Goal: Find specific page/section: Find specific page/section

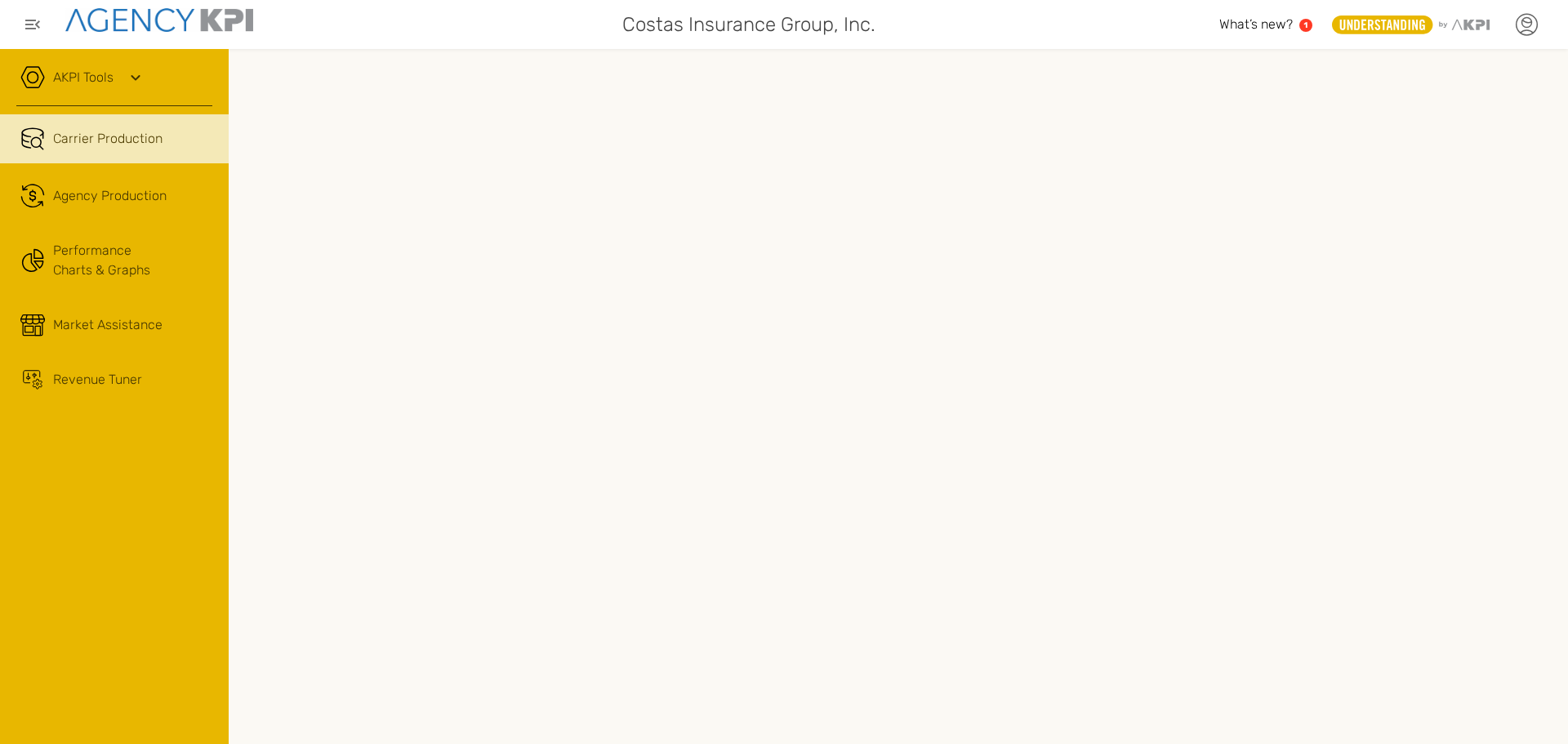
click at [1528, 22] on icon at bounding box center [1527, 20] width 9 height 3
click at [1522, 30] on icon at bounding box center [1526, 24] width 24 height 24
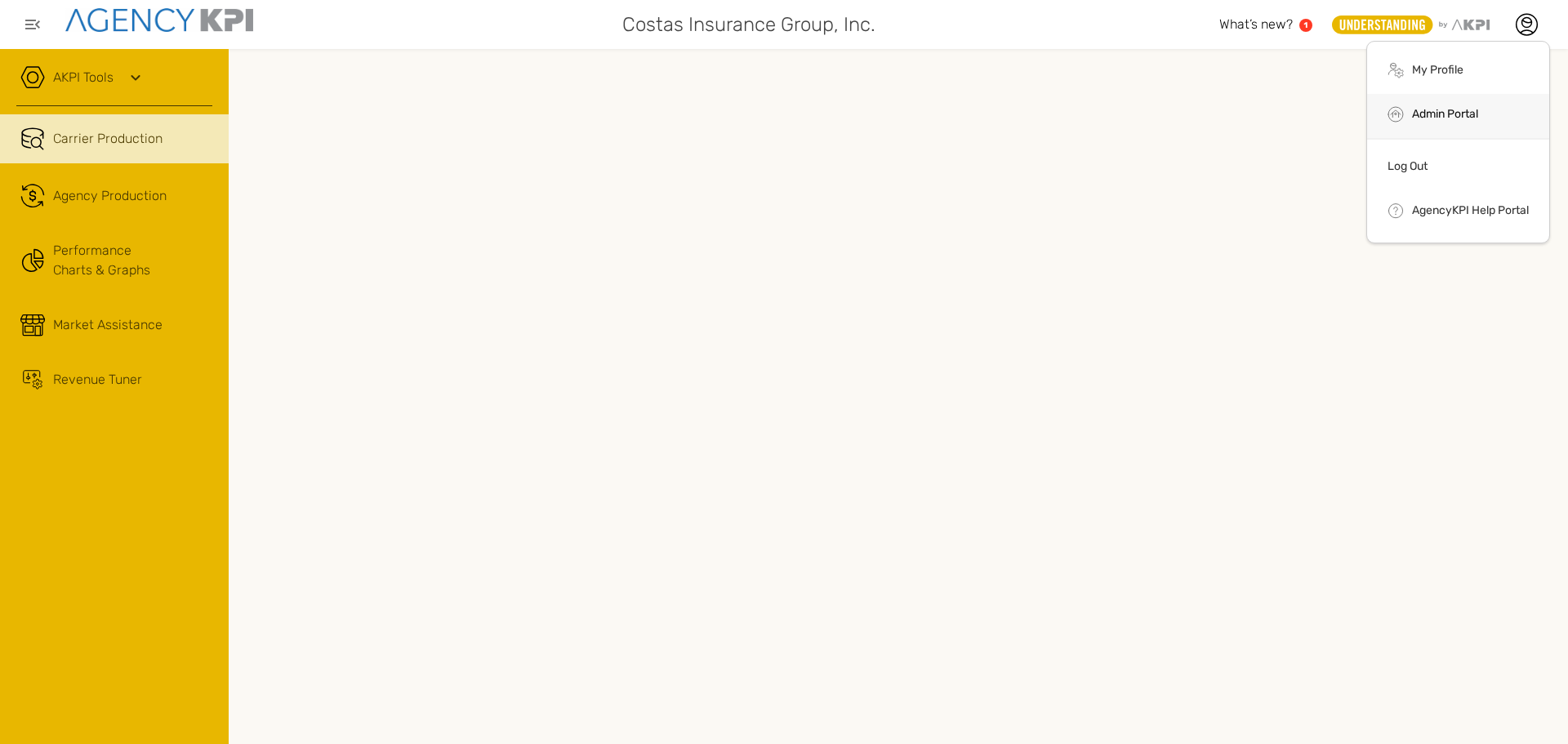
click at [1439, 114] on link "Admin Portal" at bounding box center [1445, 114] width 67 height 13
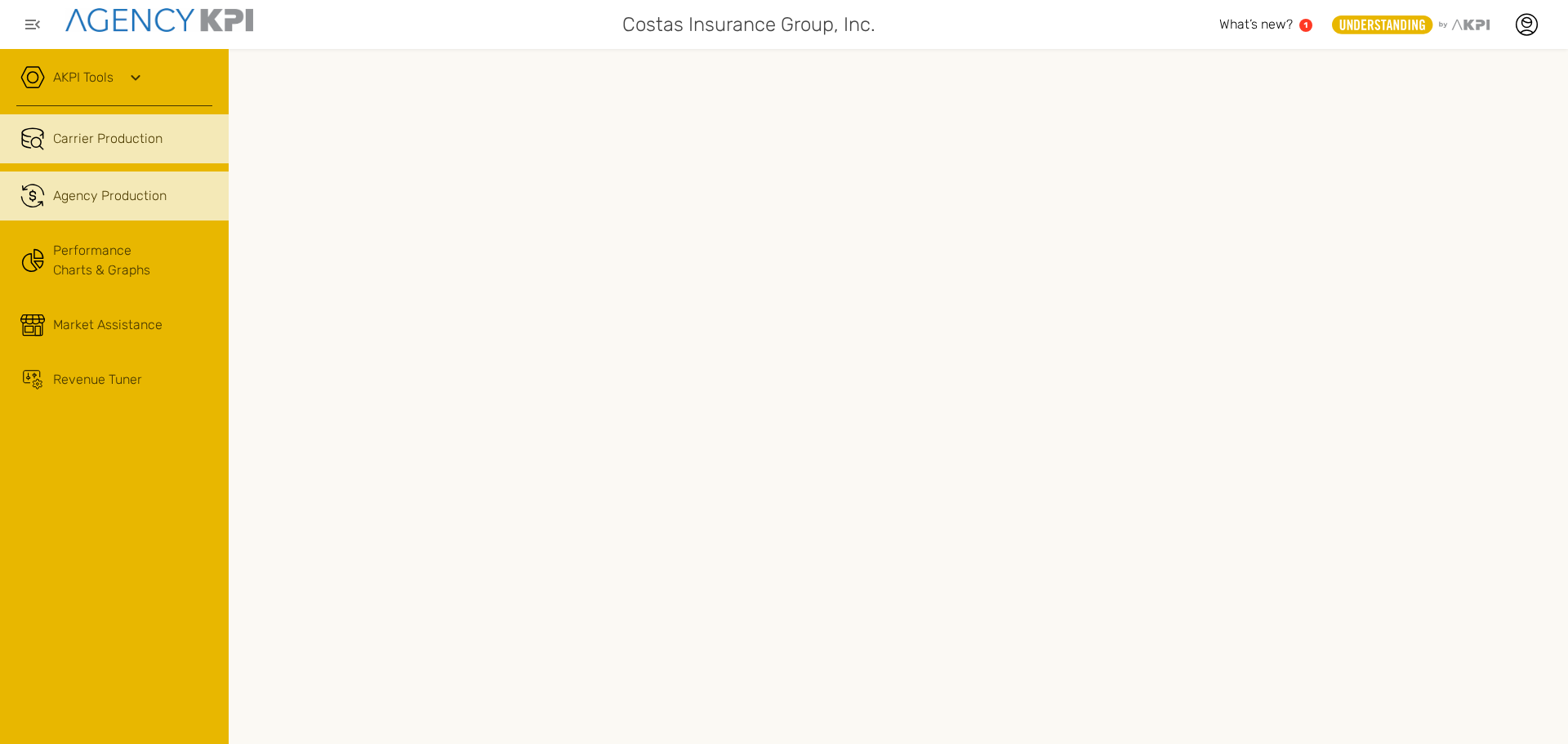
click at [113, 183] on link ".cls-1{fill:none;stroke:#221f20;stroke-linecap:round;stroke-linejoin:round;stro…" at bounding box center [115, 196] width 229 height 49
